Goal: Find specific page/section: Locate a particular part of the current website

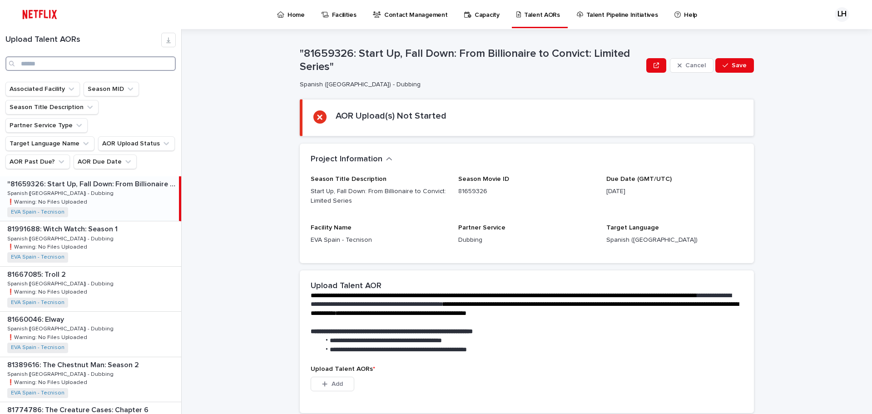
click at [126, 60] on input "Search" at bounding box center [90, 63] width 170 height 15
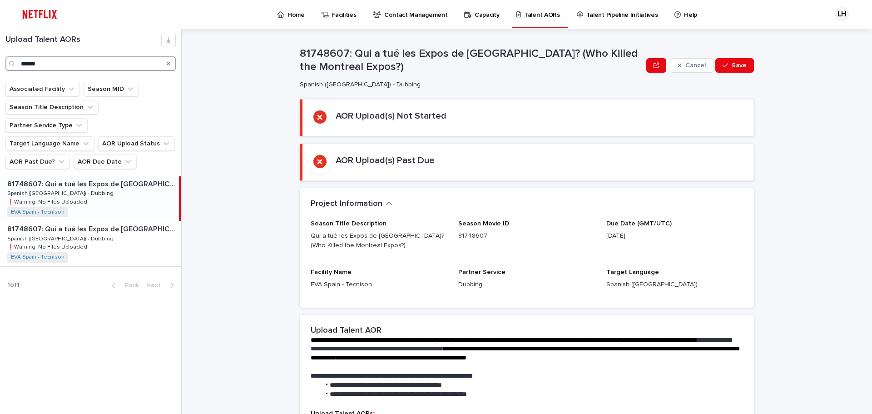
type input "******"
click at [142, 178] on p "81748607: Qui a tué les Expos de [GEOGRAPHIC_DATA]? (Who Killed the Montreal Ex…" at bounding box center [92, 183] width 170 height 10
click at [151, 226] on div "81748607: Qui a tué les Expos de [GEOGRAPHIC_DATA]? (Who Killed the Montreal Ex…" at bounding box center [90, 243] width 181 height 45
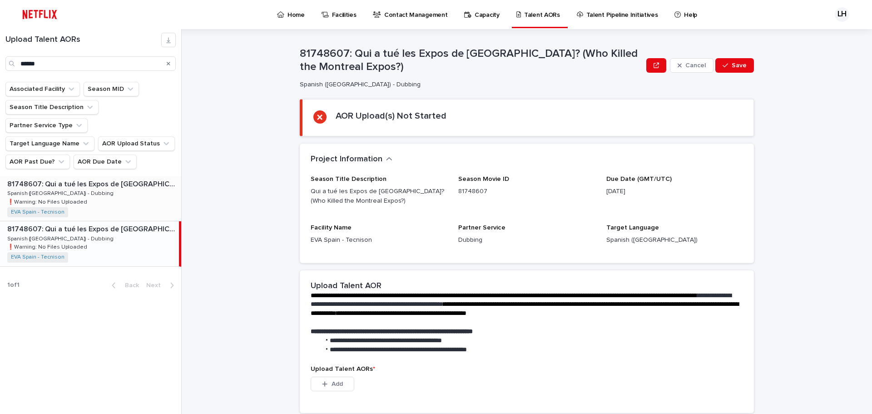
click at [129, 178] on div "81748607: Qui a tué les Expos de [GEOGRAPHIC_DATA]? (Who Killed the Montreal Ex…" at bounding box center [90, 198] width 181 height 45
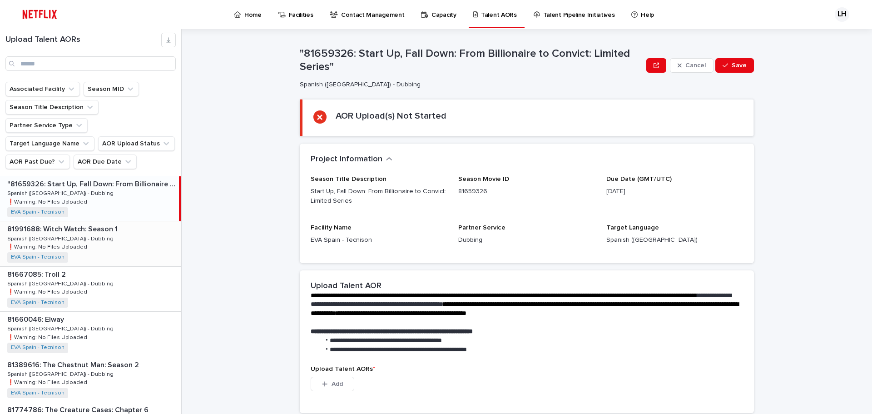
click at [125, 221] on div "81991688: Witch Watch: Season 1 81991688: Witch Watch: Season 1 Spanish (Spain)…" at bounding box center [90, 243] width 181 height 45
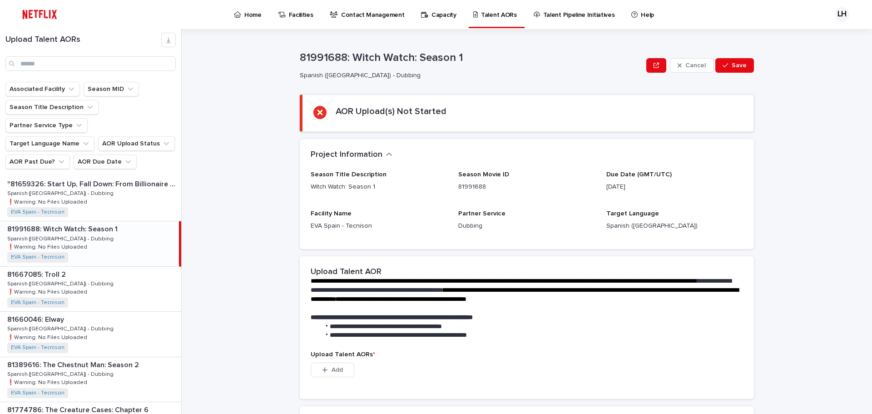
click at [126, 221] on div "81991688: Witch Watch: Season 1 81991688: Witch Watch: Season 1 Spanish (Spain)…" at bounding box center [89, 243] width 179 height 45
click at [30, 223] on p "81991688: Witch Watch: Season 1" at bounding box center [63, 228] width 112 height 10
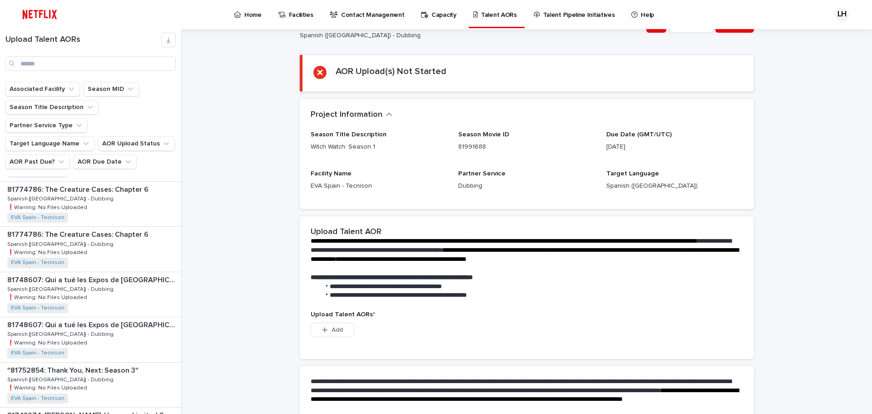
scroll to position [40, 0]
